Goal: Information Seeking & Learning: Learn about a topic

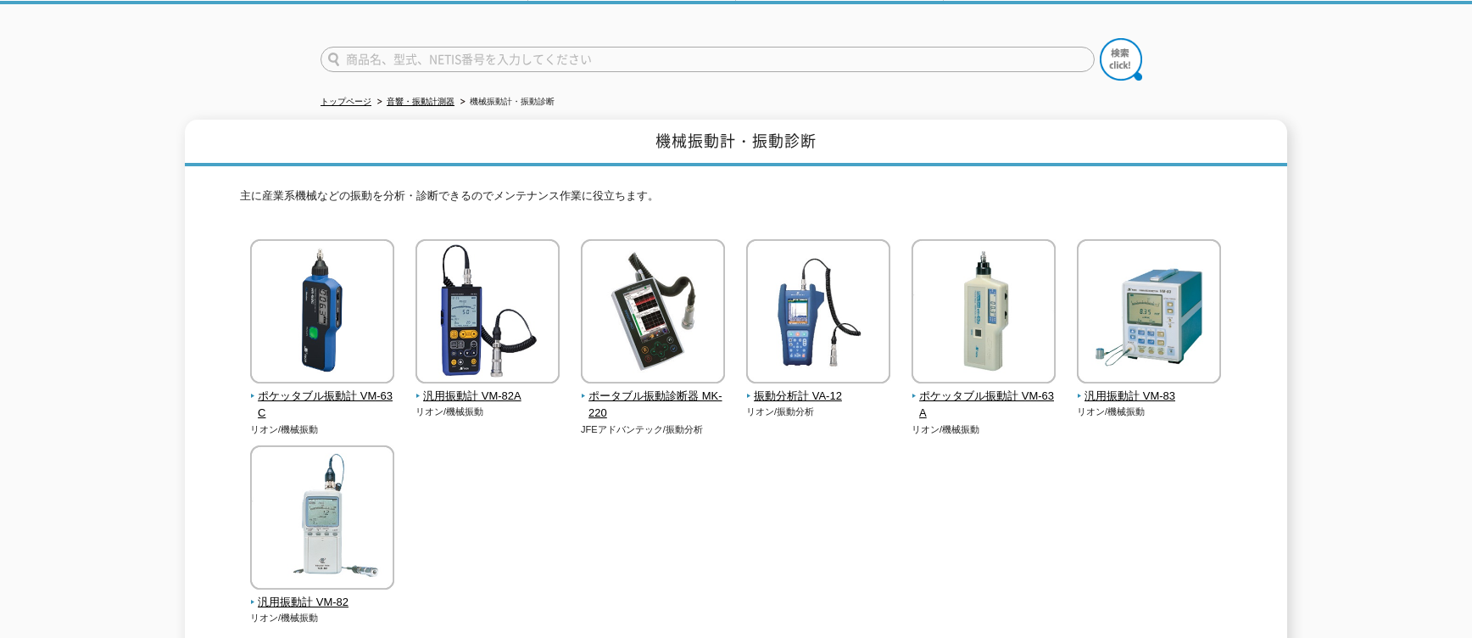
scroll to position [145, 0]
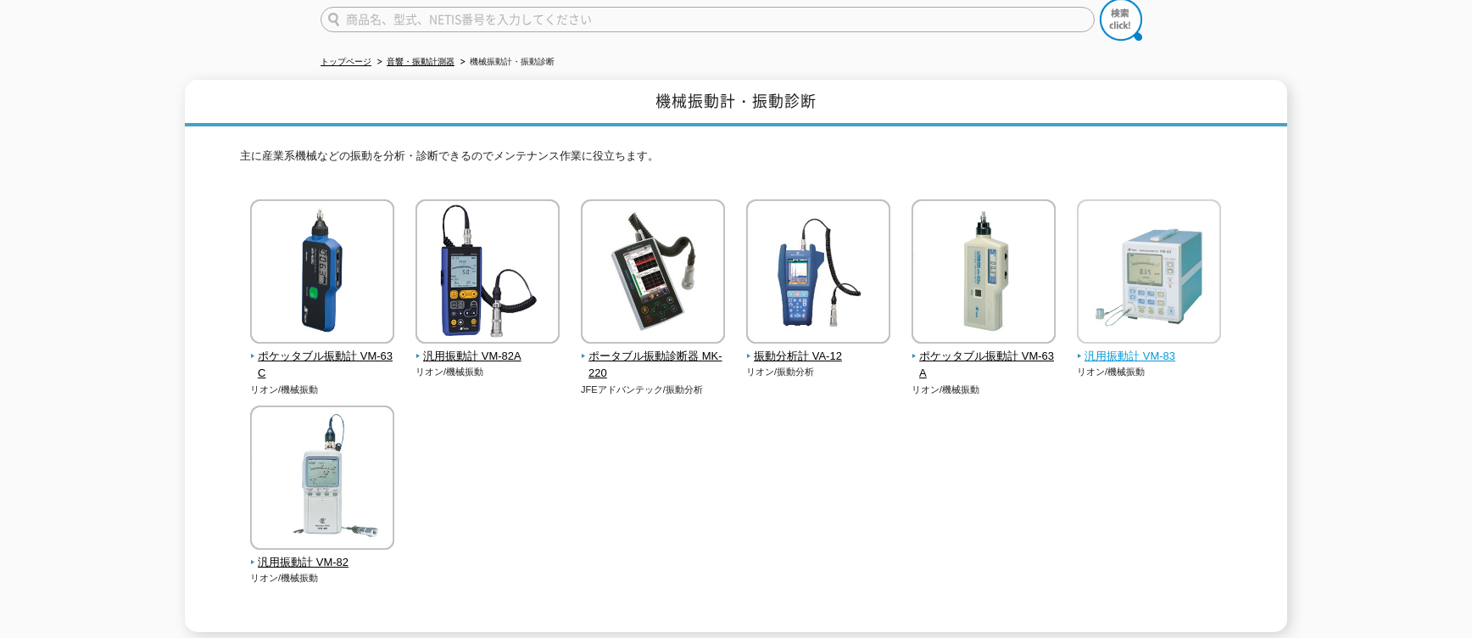
click at [1115, 316] on img at bounding box center [1149, 273] width 144 height 148
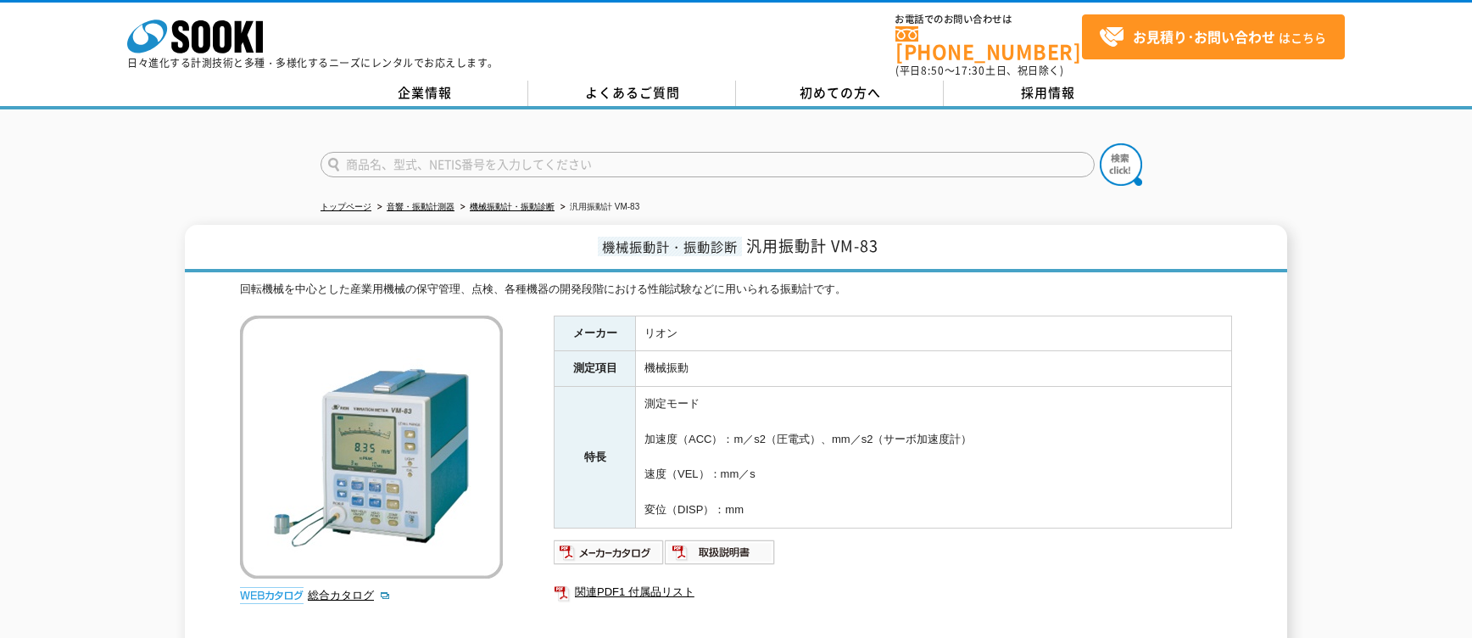
click at [1118, 351] on td "機械振動" at bounding box center [934, 369] width 596 height 36
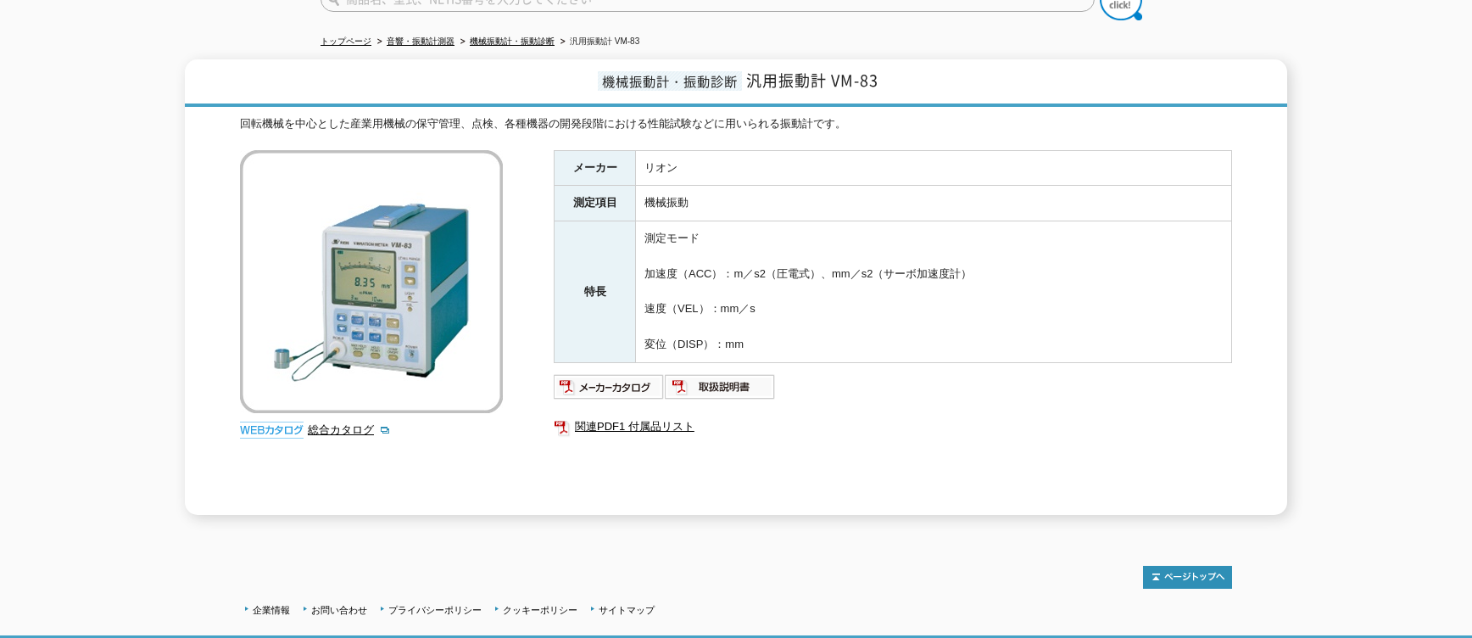
scroll to position [193, 0]
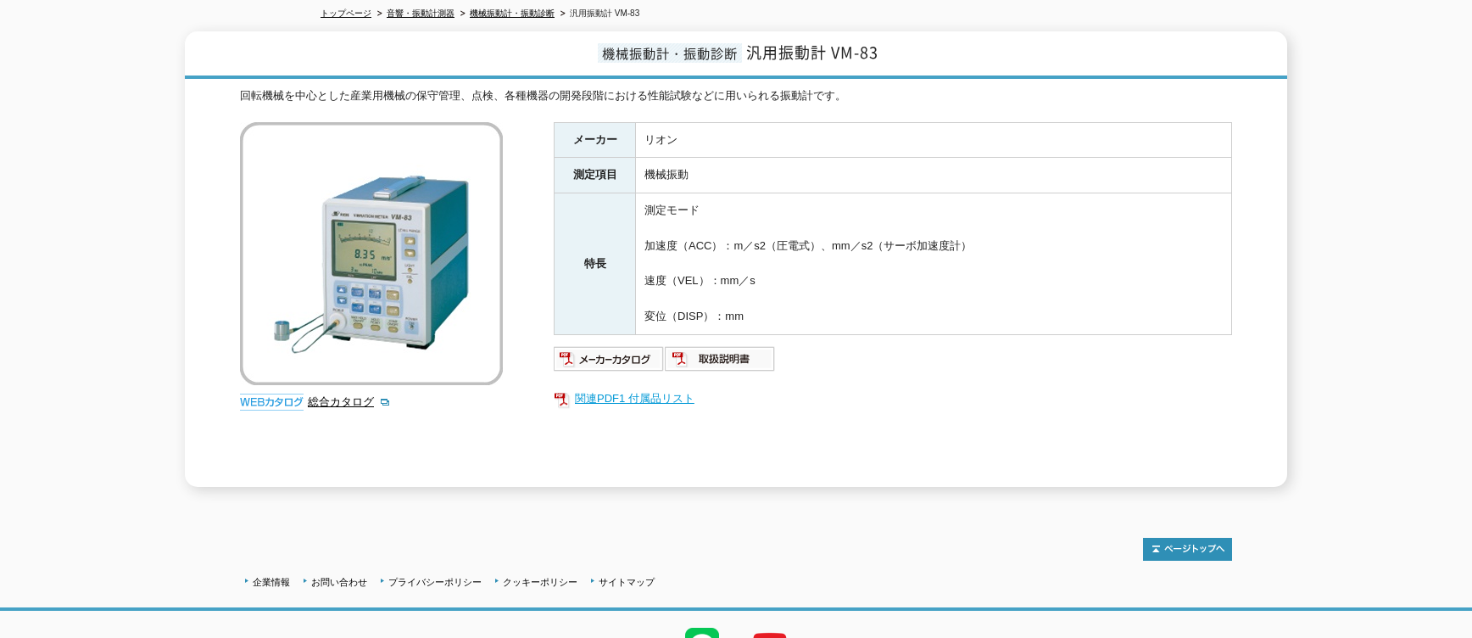
click at [665, 387] on link "関連PDF1 付属品リスト" at bounding box center [893, 398] width 678 height 22
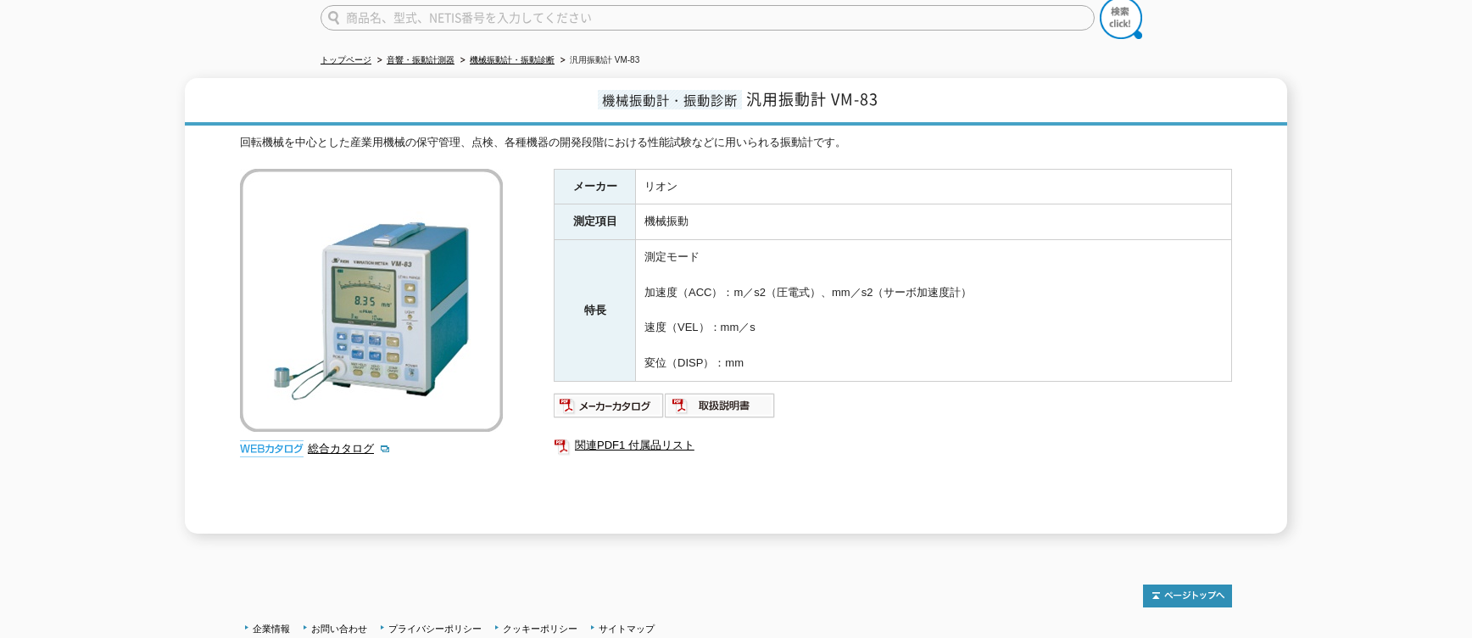
scroll to position [145, 0]
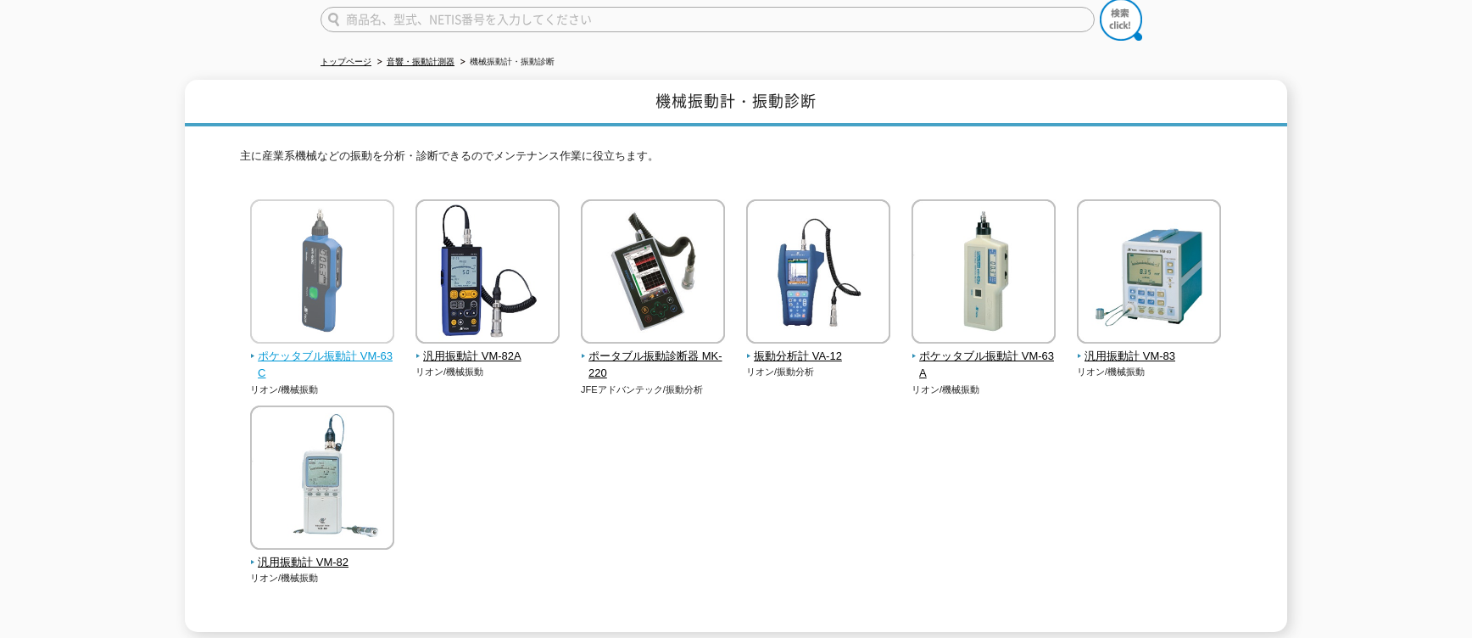
click at [317, 248] on img at bounding box center [322, 273] width 144 height 148
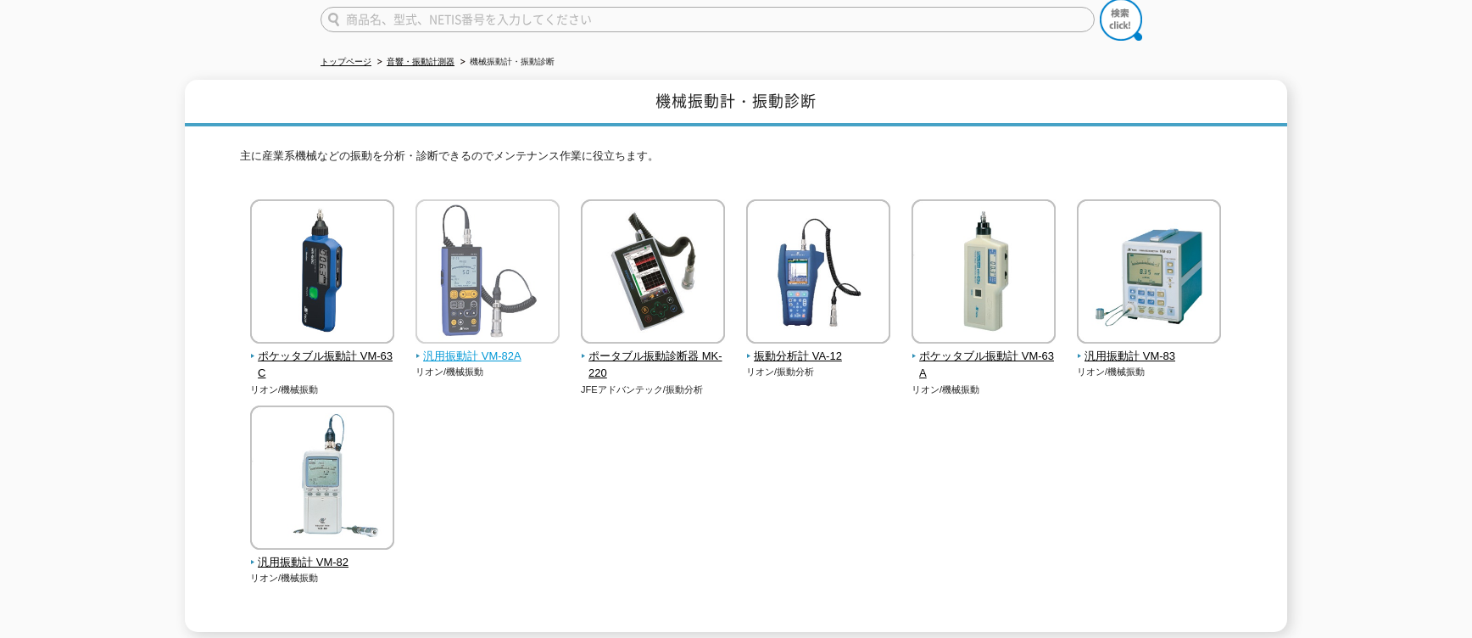
click at [514, 300] on img at bounding box center [487, 273] width 144 height 148
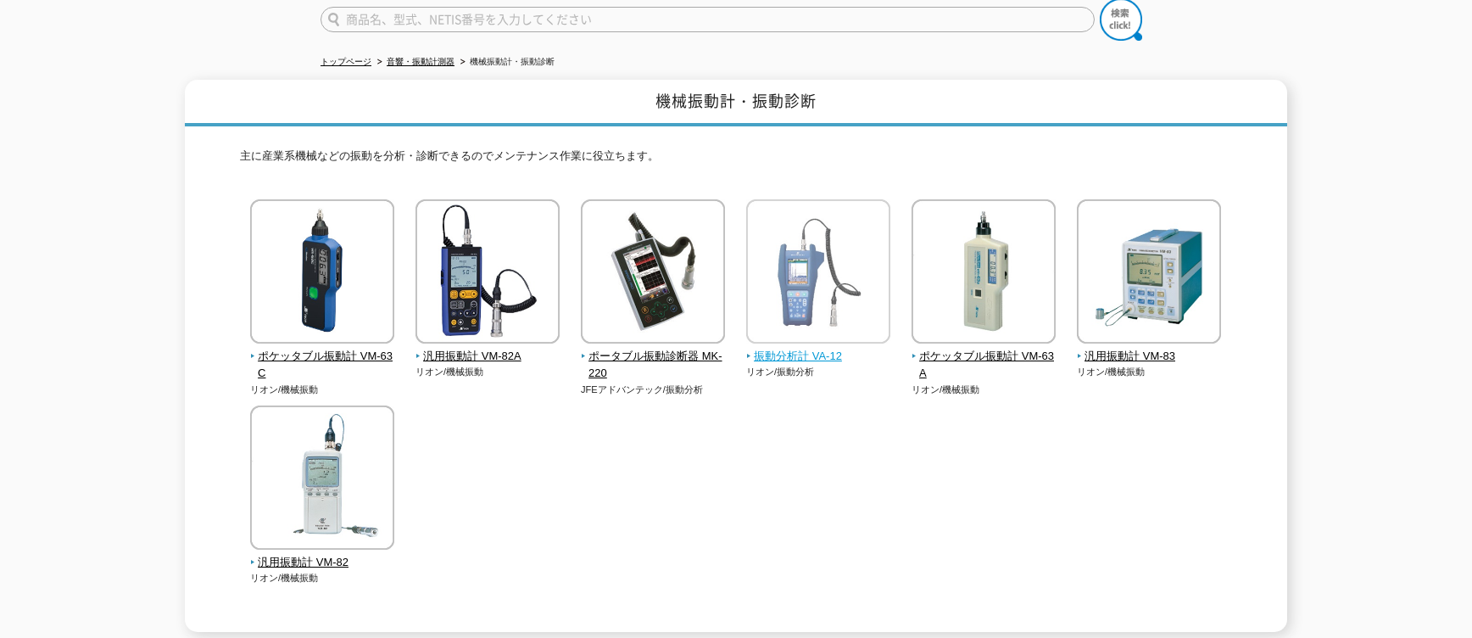
click at [869, 259] on img at bounding box center [818, 273] width 144 height 148
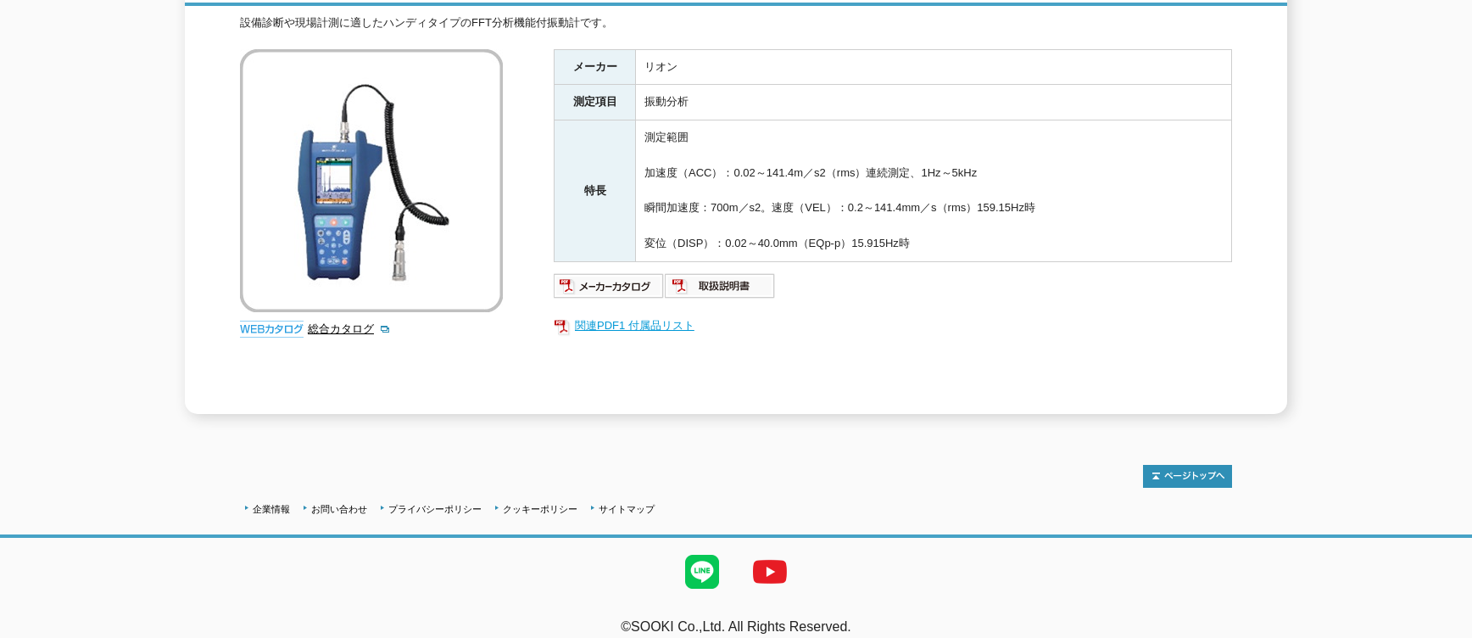
scroll to position [272, 0]
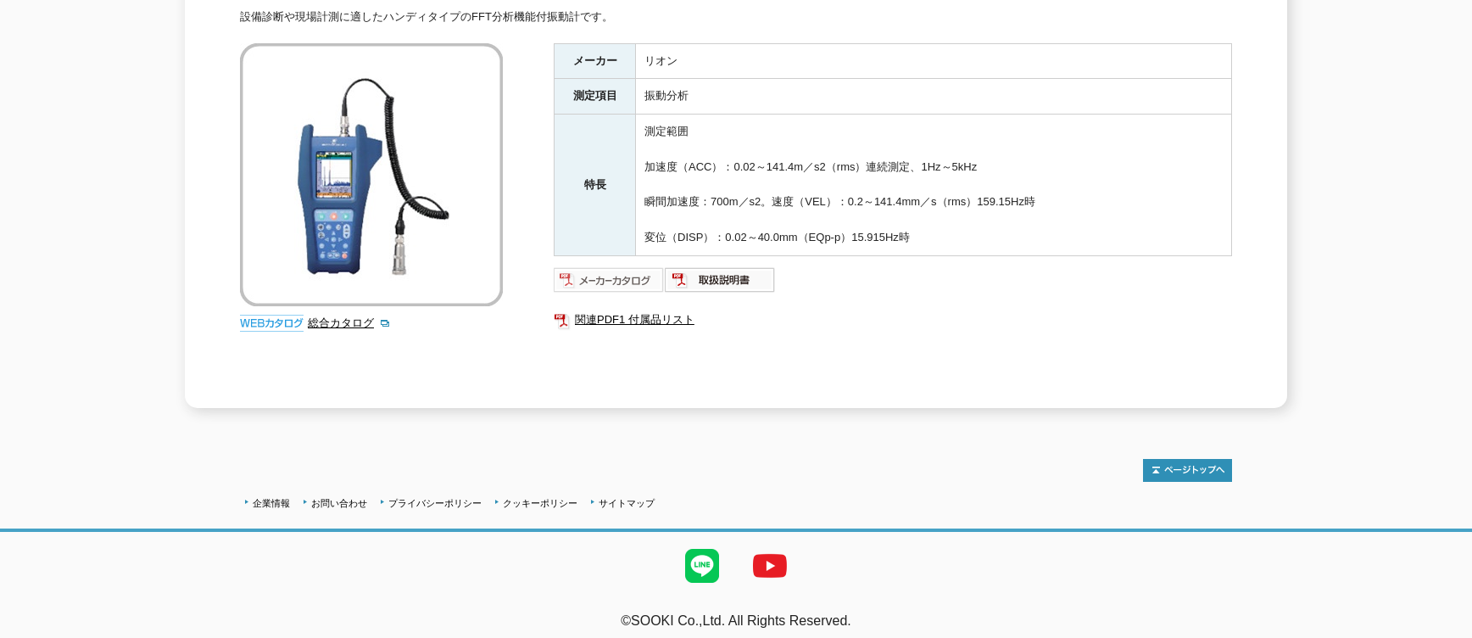
click at [607, 269] on img at bounding box center [609, 279] width 111 height 27
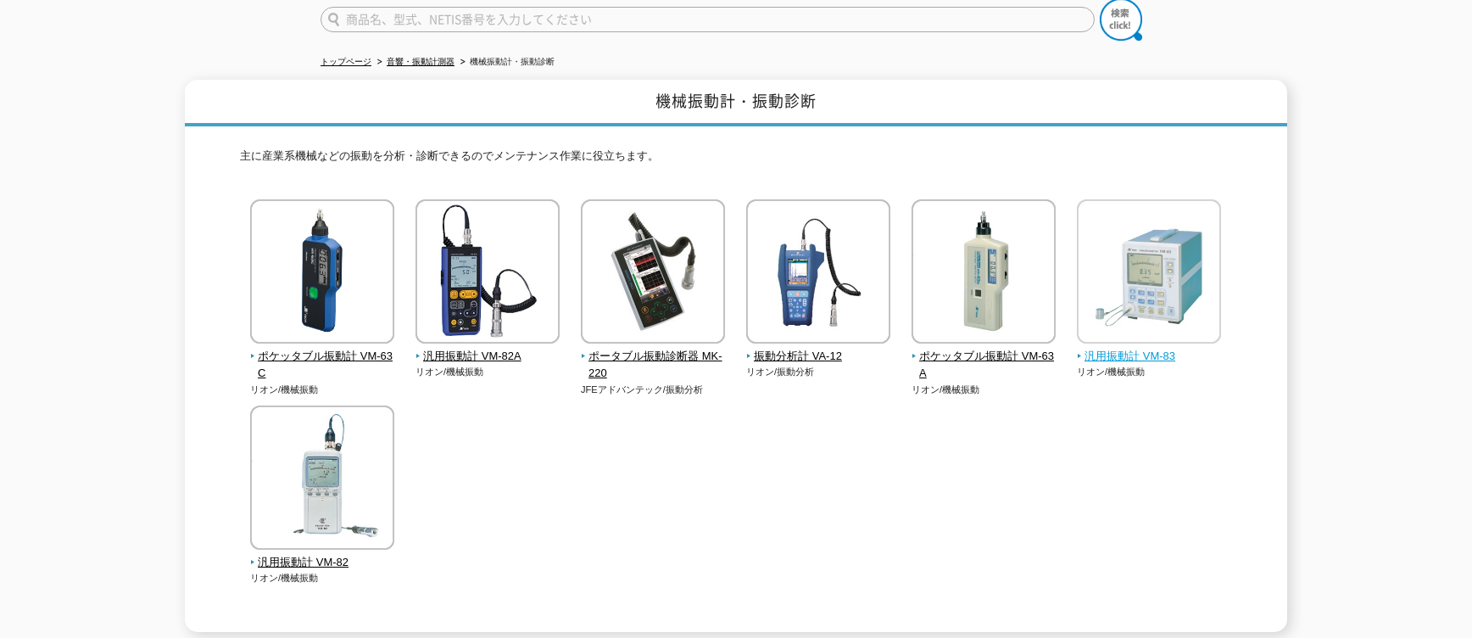
click at [1144, 348] on span "汎用振動計 VM-83" at bounding box center [1149, 357] width 145 height 18
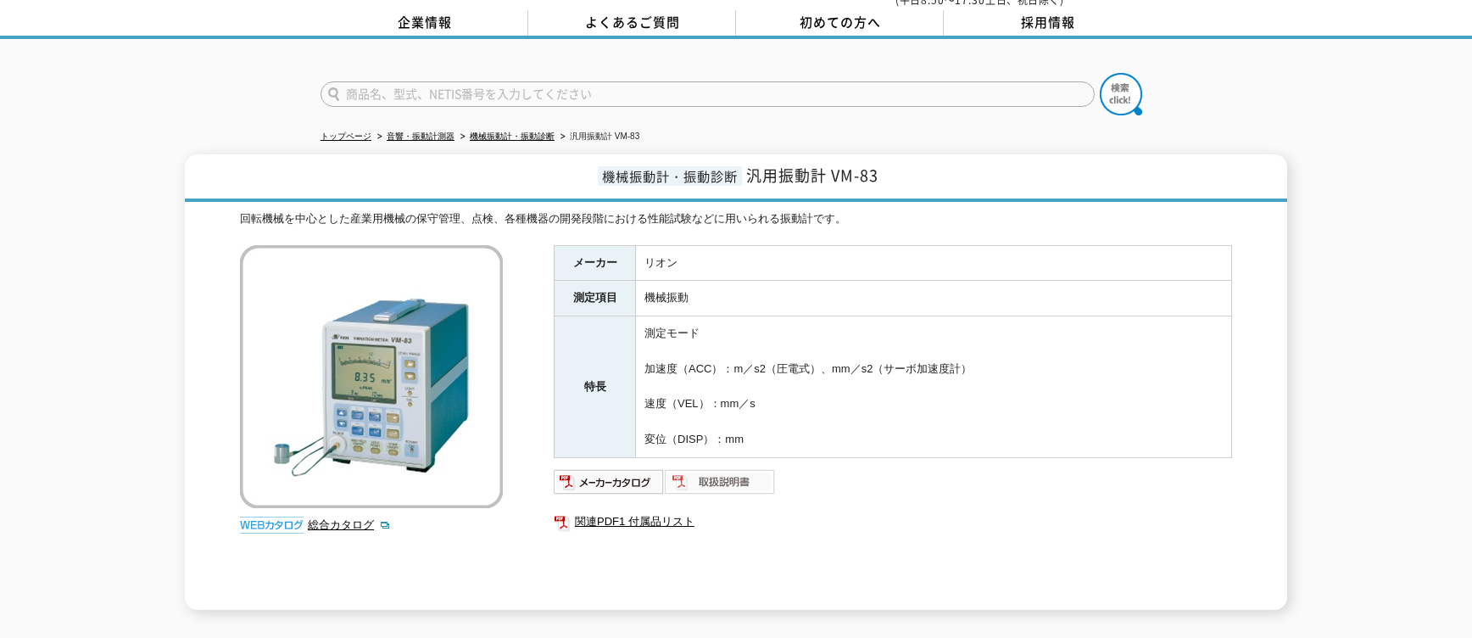
scroll to position [97, 0]
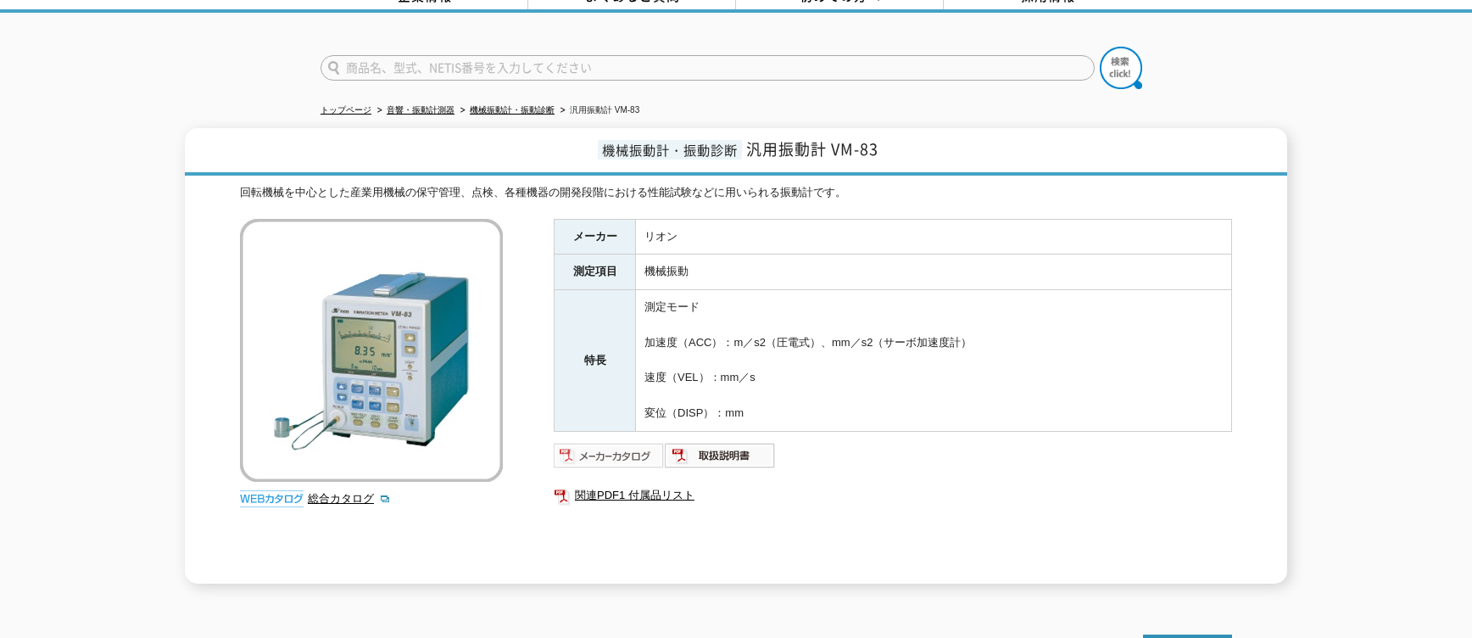
click at [618, 442] on img at bounding box center [609, 455] width 111 height 27
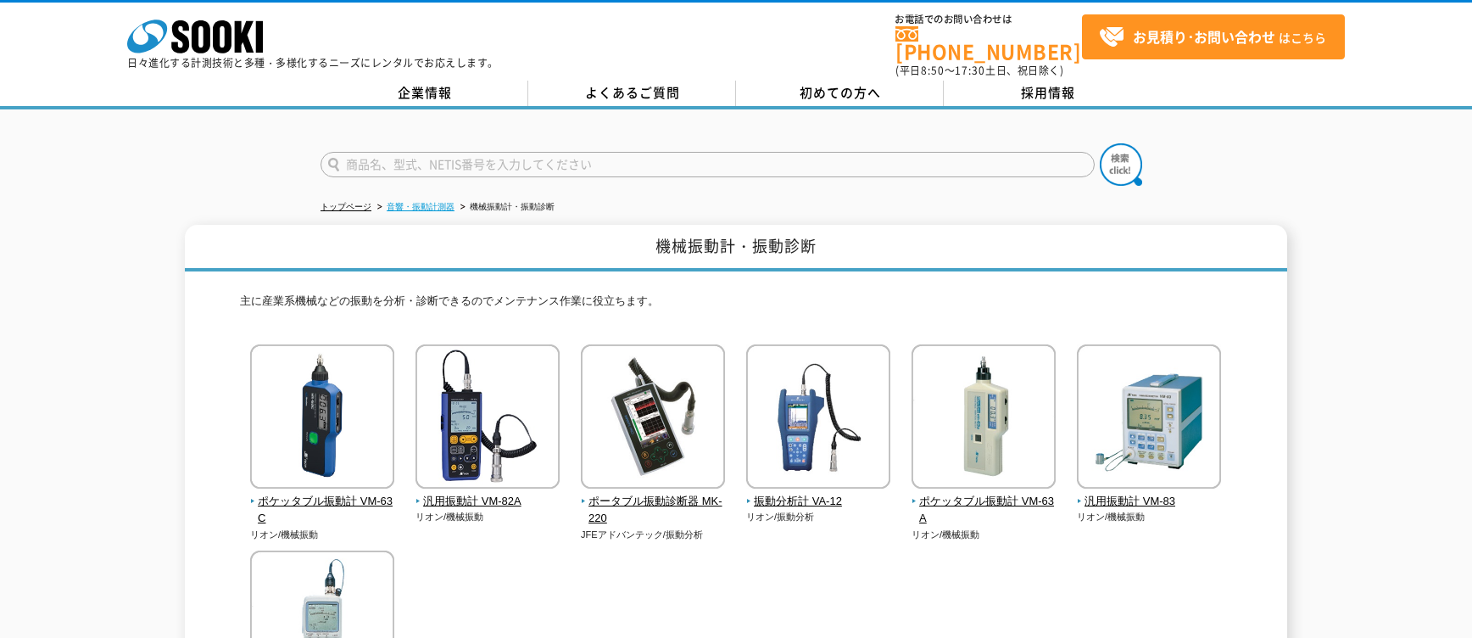
click at [421, 202] on link "音響・振動計測器" at bounding box center [421, 206] width 68 height 9
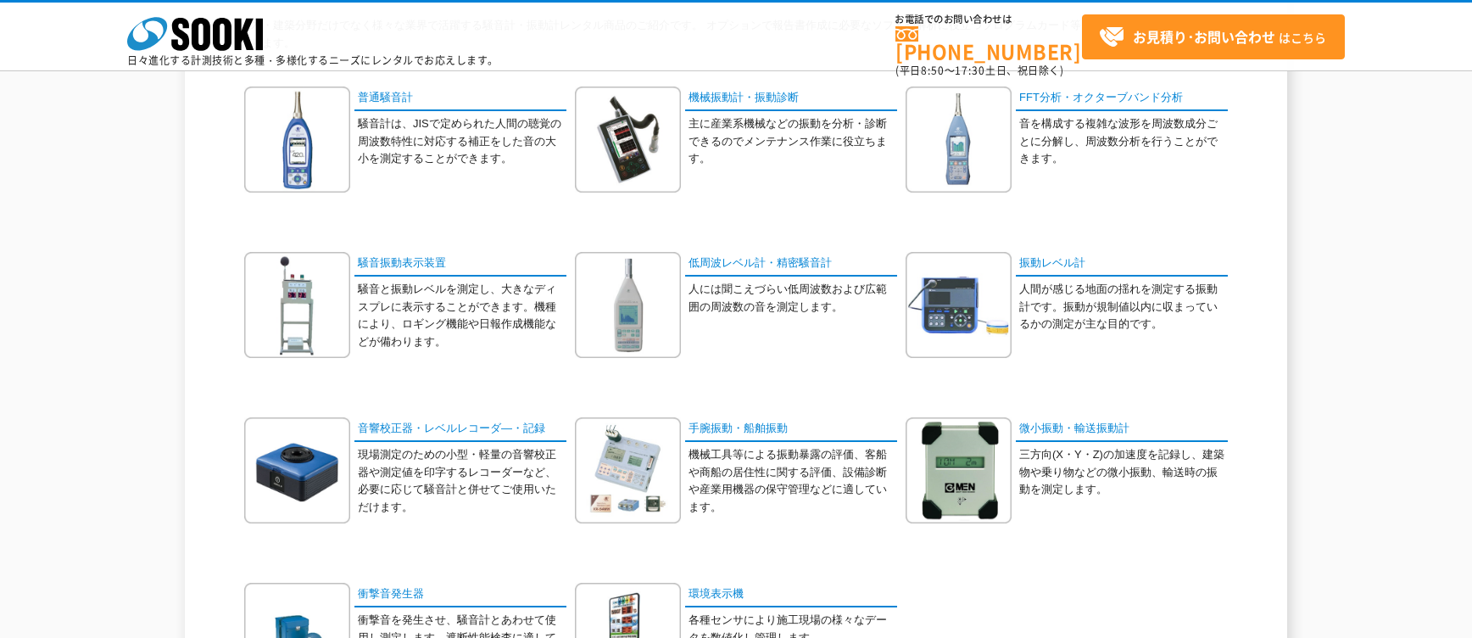
scroll to position [193, 0]
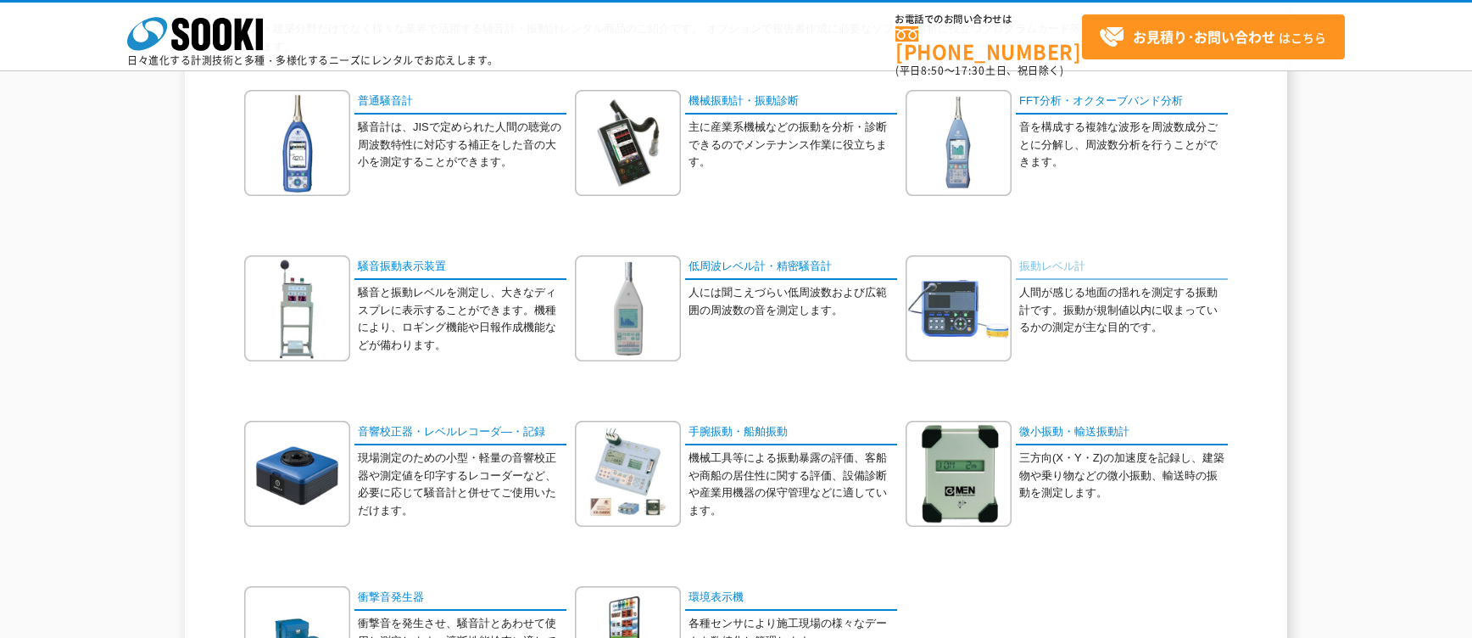
click at [1051, 265] on link "振動レベル計" at bounding box center [1122, 267] width 212 height 25
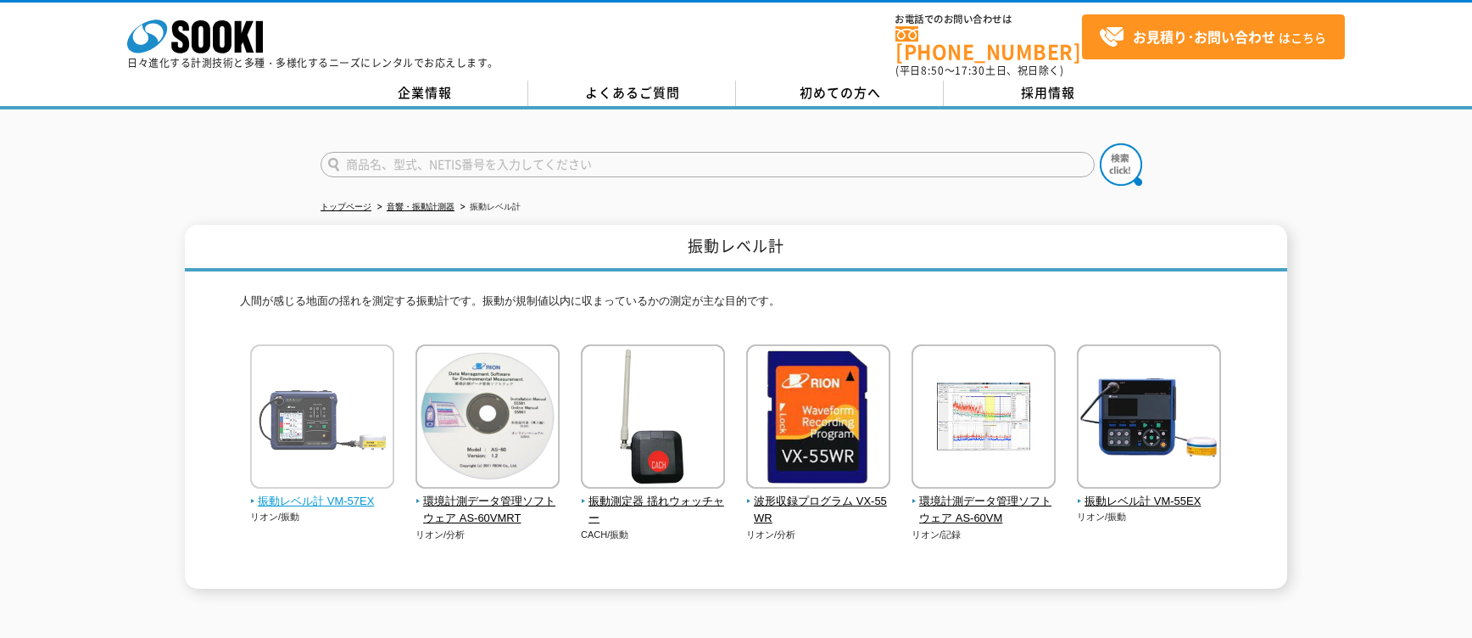
click at [317, 493] on span "振動レベル計 VM-57EX" at bounding box center [322, 502] width 145 height 18
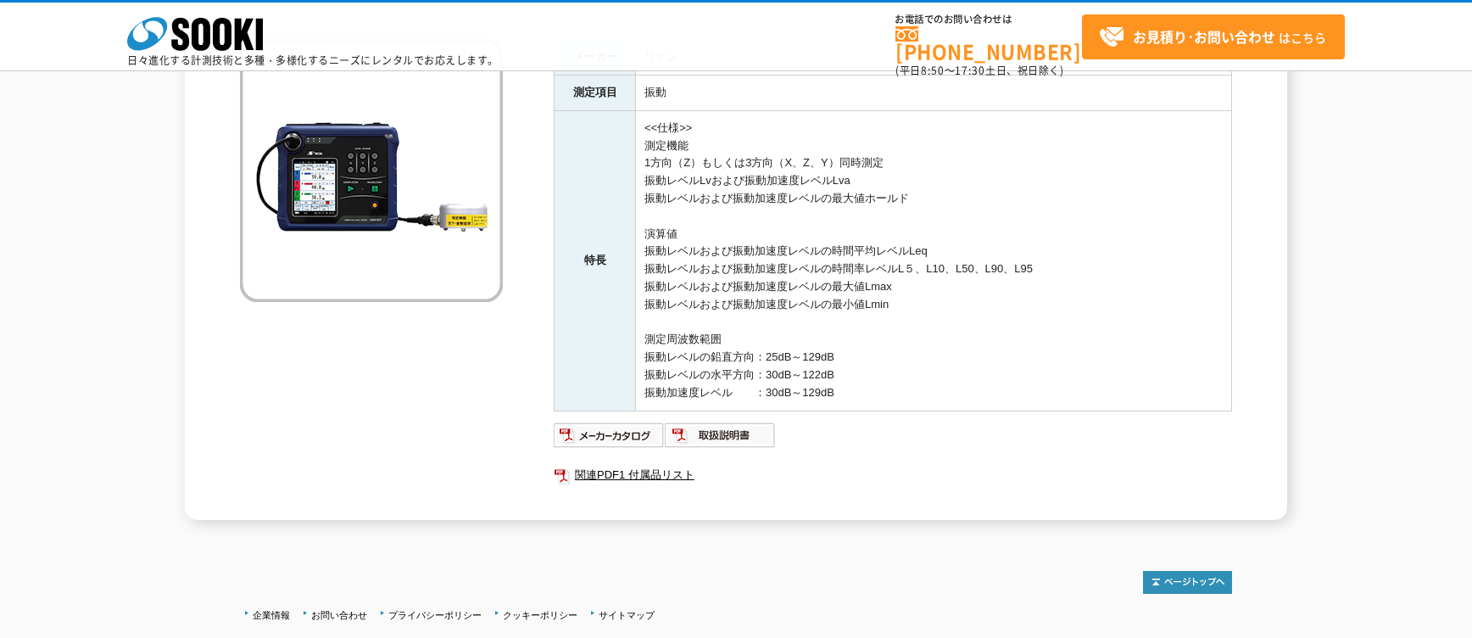
scroll to position [242, 0]
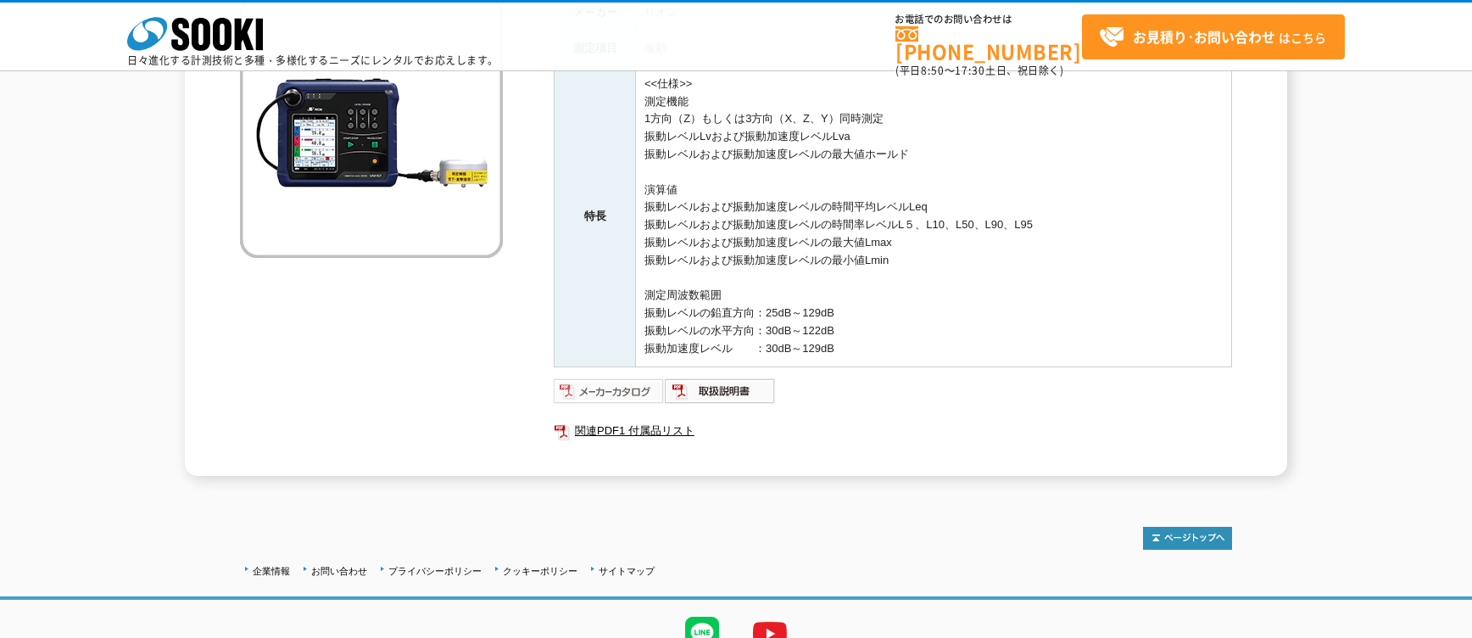
click at [615, 390] on img at bounding box center [609, 390] width 111 height 27
